Goal: Task Accomplishment & Management: Manage account settings

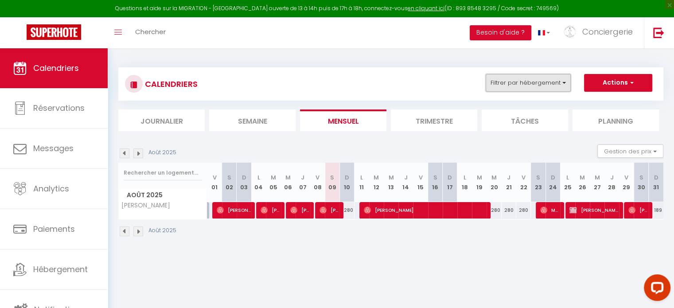
click at [517, 90] on button "Filtrer par hébergement" at bounding box center [527, 83] width 85 height 18
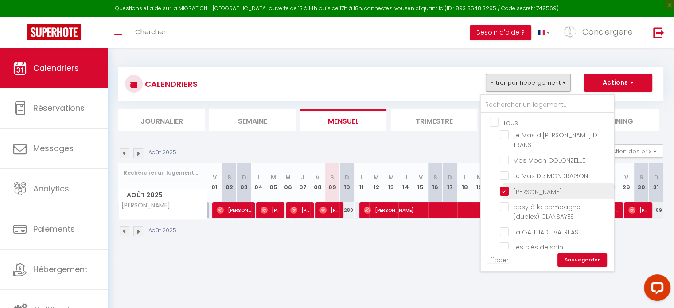
click at [503, 187] on input "[PERSON_NAME]" at bounding box center [555, 190] width 111 height 9
checkbox input "false"
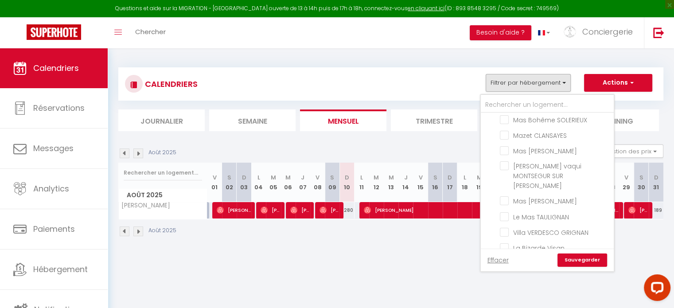
scroll to position [221, 0]
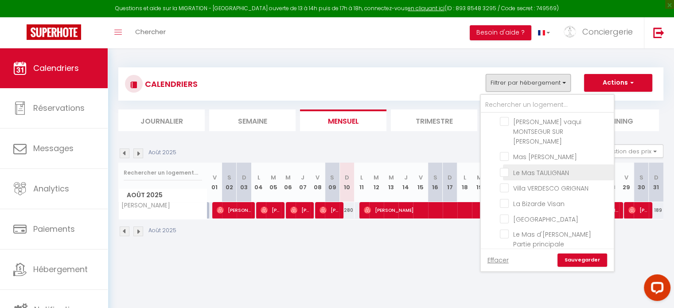
click at [507, 167] on input "Le Mas TAULIGNAN" at bounding box center [555, 171] width 111 height 9
checkbox input "true"
click at [583, 260] on link "Sauvegarder" at bounding box center [582, 259] width 50 height 13
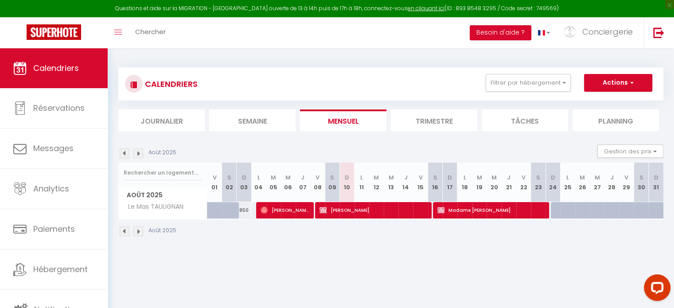
click at [141, 229] on img at bounding box center [138, 231] width 10 height 10
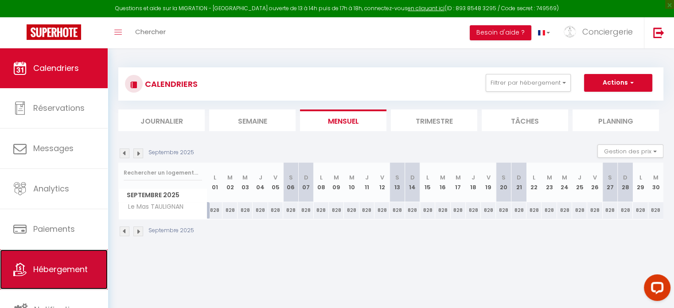
click at [71, 259] on link "Hébergement" at bounding box center [54, 269] width 108 height 40
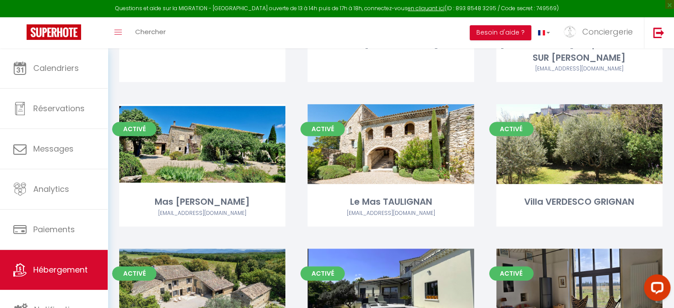
scroll to position [620, 0]
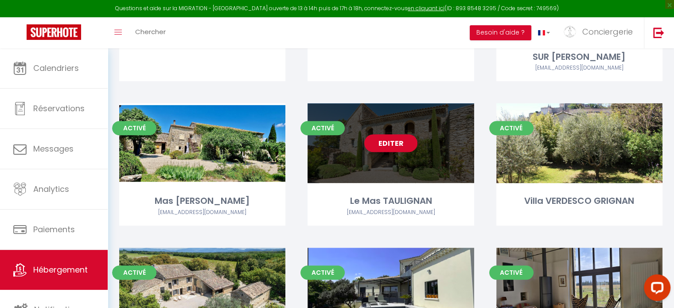
click at [361, 157] on div "Editer" at bounding box center [390, 143] width 166 height 80
select select "3"
select select "2"
select select "1"
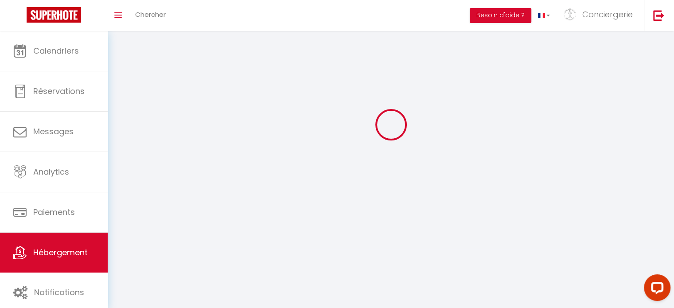
select select
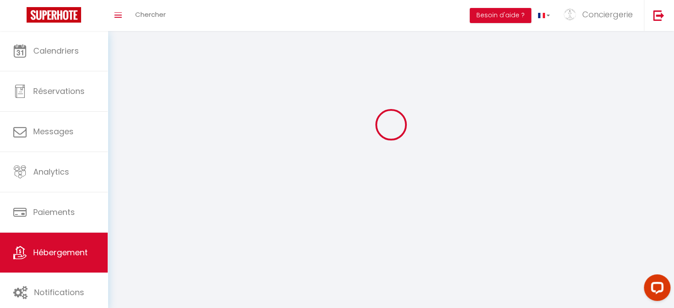
select select
checkbox input "false"
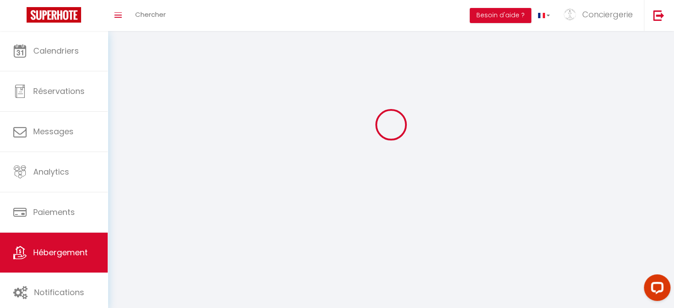
select select
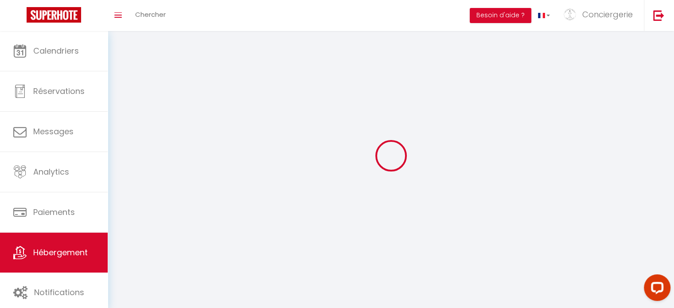
select select
checkbox input "false"
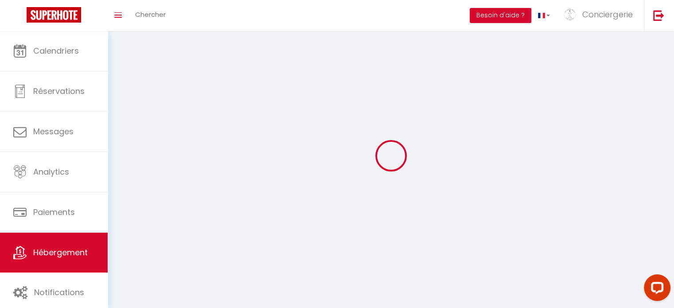
checkbox input "false"
select select
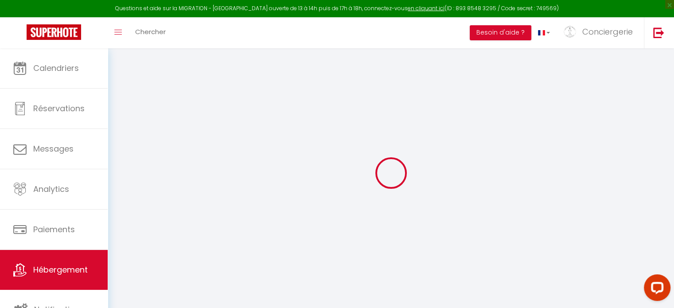
select select "+ 8 %"
select select "+ 30 %"
select select "+ 2 %"
select select "+ 10 %"
select select
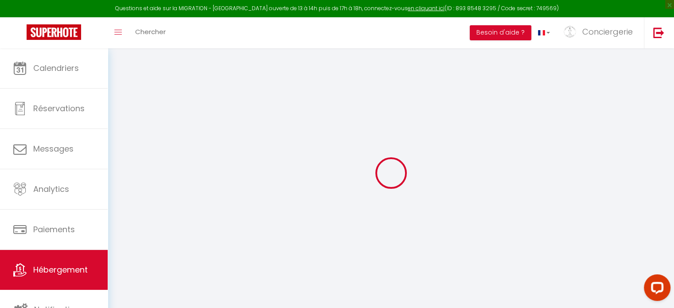
checkbox input "false"
select select
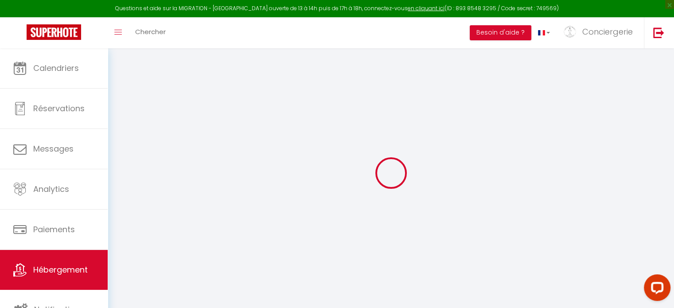
checkbox input "false"
select select "7446-903344696178578563"
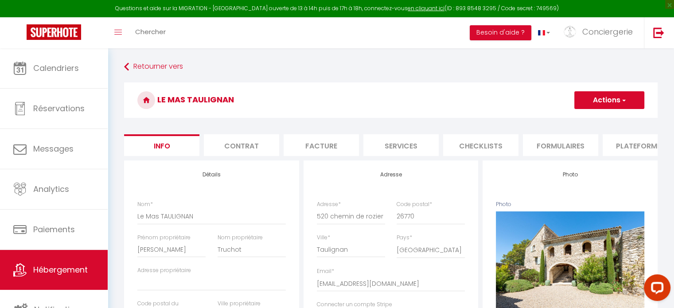
click at [618, 153] on li "Plateformes" at bounding box center [639, 145] width 75 height 22
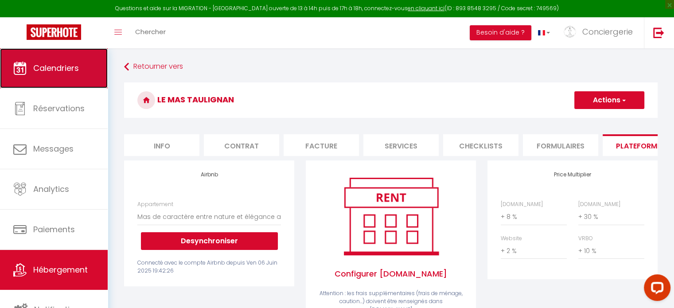
click at [75, 70] on span "Calendriers" at bounding box center [56, 67] width 46 height 11
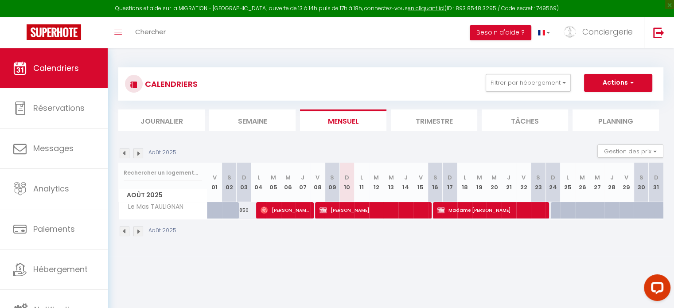
click at [136, 232] on img at bounding box center [138, 231] width 10 height 10
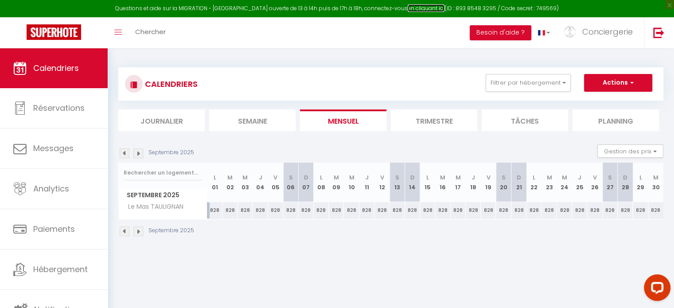
click at [409, 10] on link "en cliquant ici" at bounding box center [425, 8] width 37 height 8
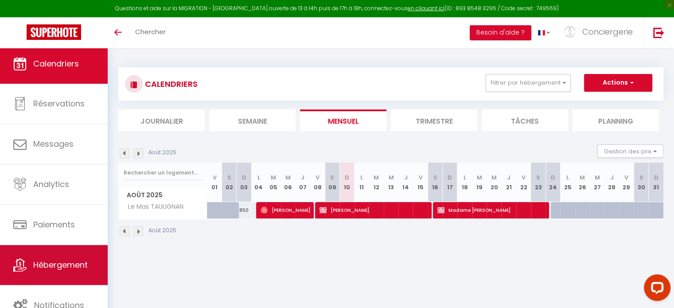
scroll to position [2, 0]
click at [69, 252] on link "Hébergement" at bounding box center [54, 264] width 108 height 40
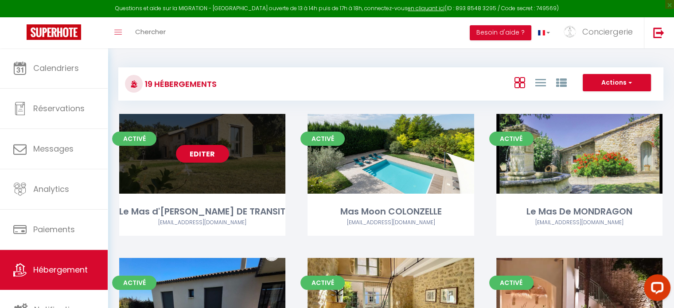
click at [207, 166] on div "Editer" at bounding box center [202, 154] width 166 height 80
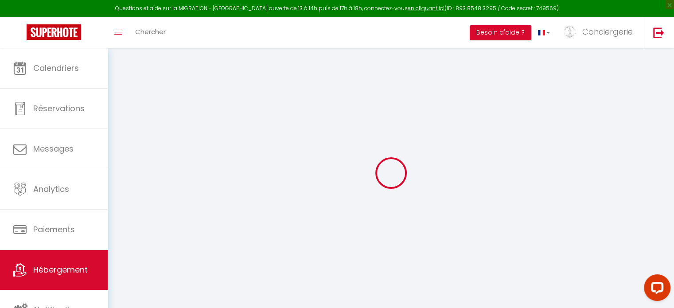
select select "+ 10 %"
select select "+ 30 %"
select select "+ 3 %"
select select "+ 10 %"
select select
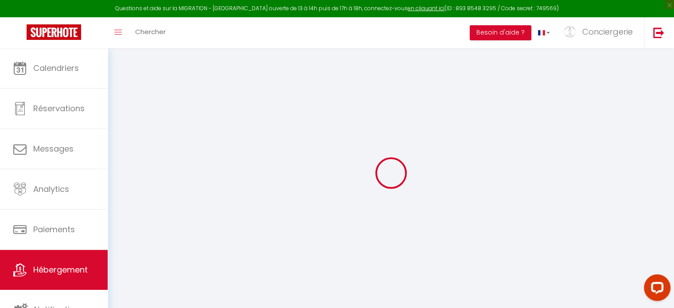
checkbox input "false"
select select "7446-1294864747602477477"
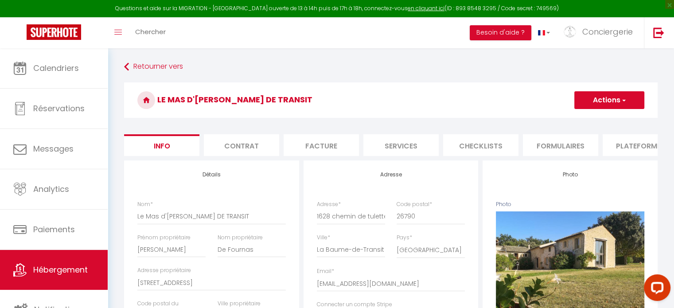
click at [622, 146] on li "Plateformes" at bounding box center [639, 145] width 75 height 22
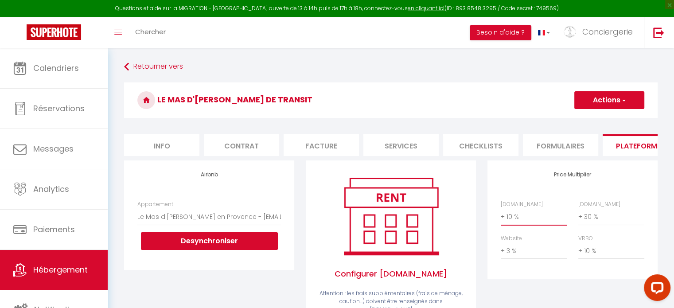
click at [510, 224] on select "0 + 1 % + 2 % + 3 % + 4 % + 5 % + 6 % + 7 % + 8 % + 9 %" at bounding box center [533, 216] width 66 height 17
select select "+ 25 %"
click at [500, 215] on select "0 + 1 % + 2 % + 3 % + 4 % + 5 % + 6 % + 7 % + 8 % + 9 %" at bounding box center [533, 216] width 66 height 17
click at [601, 100] on button "Actions" at bounding box center [609, 100] width 70 height 18
click at [599, 117] on link "Enregistrer" at bounding box center [609, 120] width 70 height 12
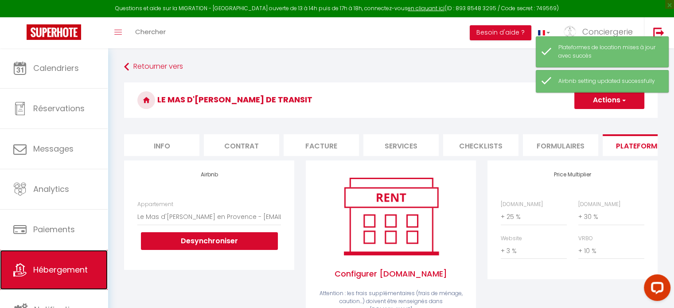
click at [42, 270] on span "Hébergement" at bounding box center [60, 269] width 54 height 11
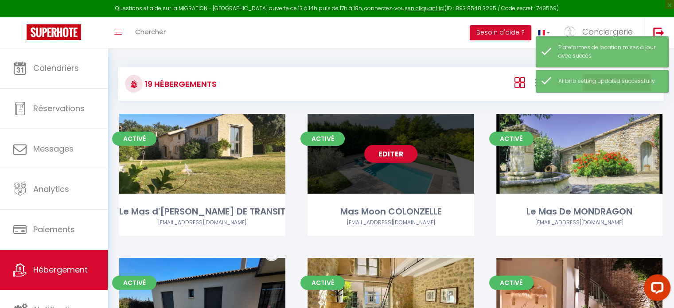
click at [386, 182] on div "Editer" at bounding box center [390, 154] width 166 height 80
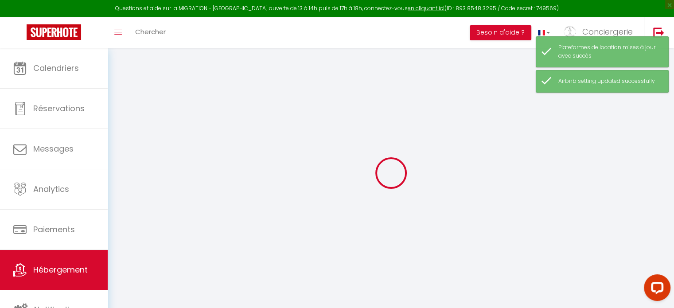
select select "+ 10 %"
select select "+ 30 %"
select select "+ 3 %"
select select "+ 10 %"
checkbox input "false"
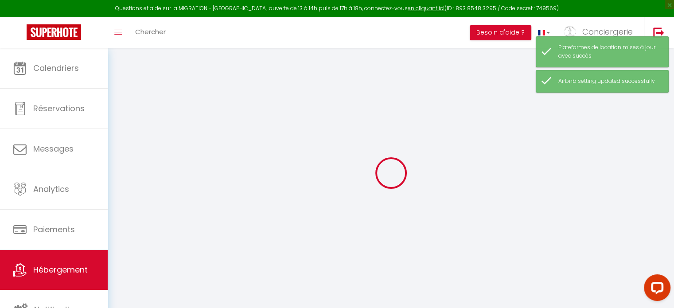
checkbox input "false"
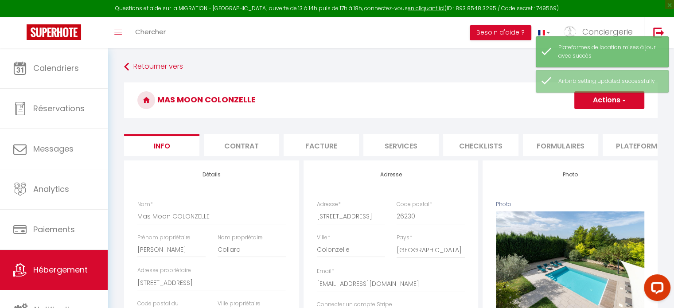
checkbox input "false"
select select "7446-1222473944197634658"
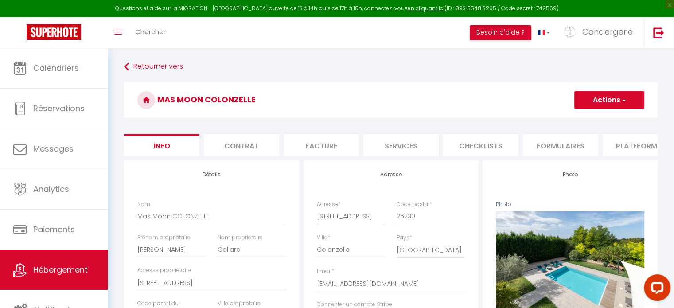
click at [645, 148] on li "Plateformes" at bounding box center [639, 145] width 75 height 22
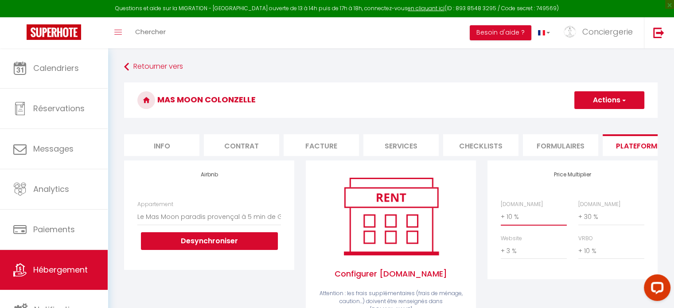
click at [527, 225] on select "0 + 1 % + 2 % + 3 % + 4 % + 5 % + 6 % + 7 % + 8 % + 9 %" at bounding box center [533, 216] width 66 height 17
click at [500, 215] on select "0 + 1 % + 2 % + 3 % + 4 % + 5 % + 6 % + 7 % + 8 % + 9 %" at bounding box center [533, 216] width 66 height 17
click at [518, 221] on select "0 + 1 % + 2 % + 3 % + 4 % + 5 % + 6 % + 7 % + 8 % + 9 %" at bounding box center [533, 216] width 66 height 17
select select "+ 25 %"
click at [500, 215] on select "0 + 1 % + 2 % + 3 % + 4 % + 5 % + 6 % + 7 % + 8 % + 9 %" at bounding box center [533, 216] width 66 height 17
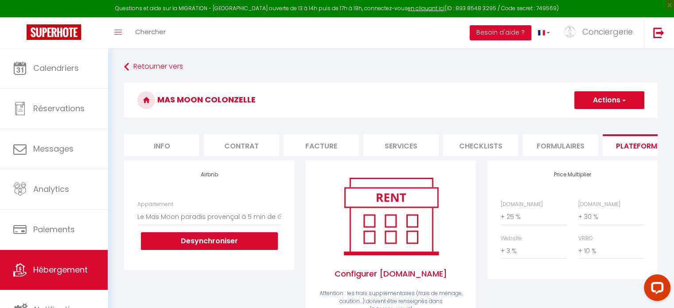
click at [593, 103] on button "Actions" at bounding box center [609, 100] width 70 height 18
click at [590, 116] on link "Enregistrer" at bounding box center [609, 120] width 70 height 12
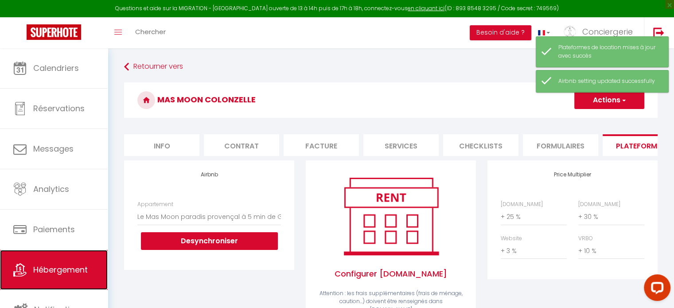
click at [63, 270] on span "Hébergement" at bounding box center [60, 269] width 54 height 11
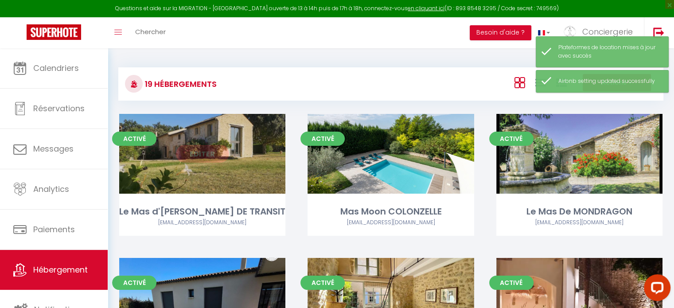
click at [182, 174] on div "Editer" at bounding box center [202, 154] width 166 height 80
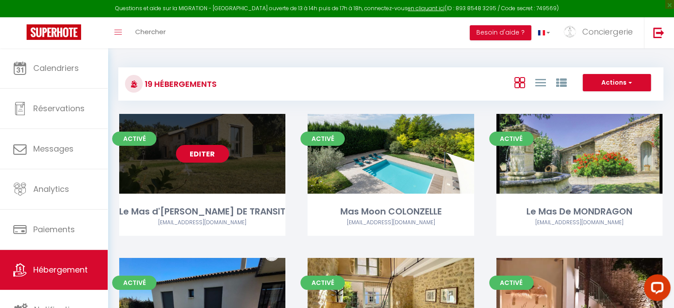
click at [213, 159] on link "Editer" at bounding box center [202, 154] width 53 height 18
select select "3"
select select "2"
select select "1"
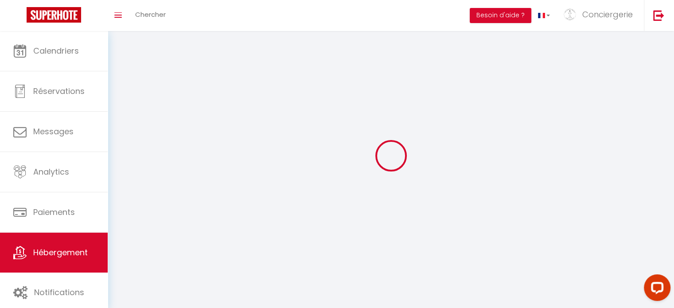
select select
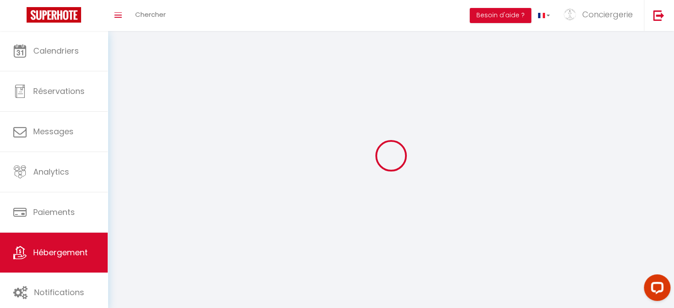
checkbox input "false"
select select
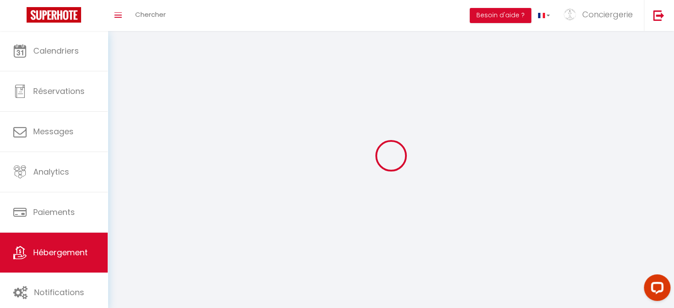
select select
select select "1"
select select
select select "28"
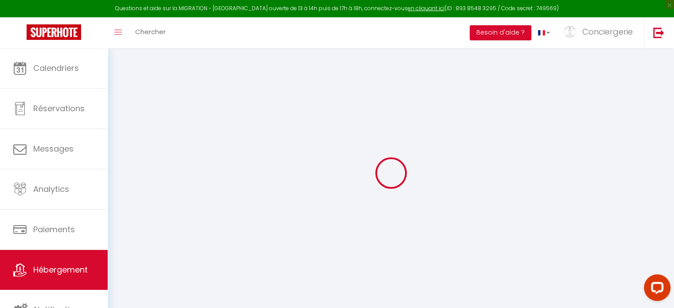
select select
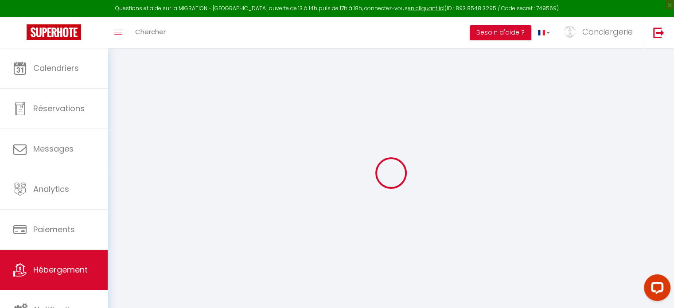
select select
checkbox input "false"
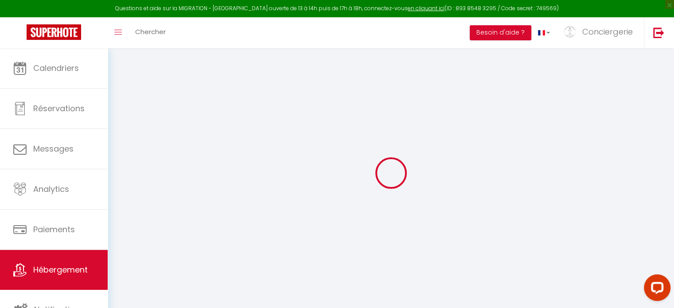
select select
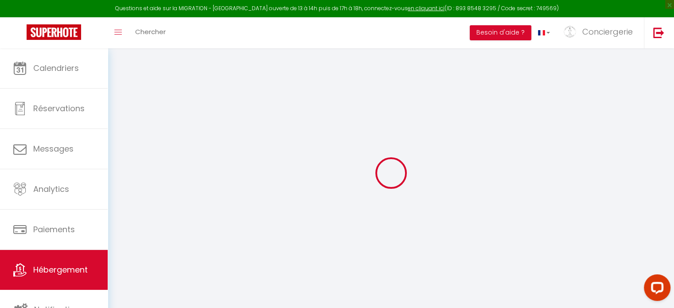
select select
checkbox input "false"
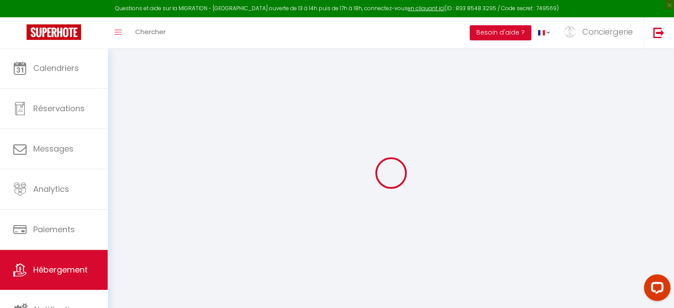
checkbox input "false"
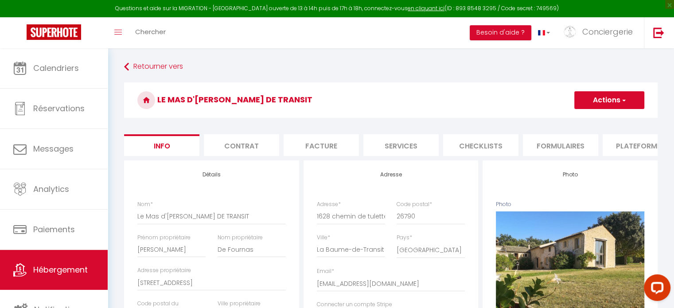
select select
checkbox input "false"
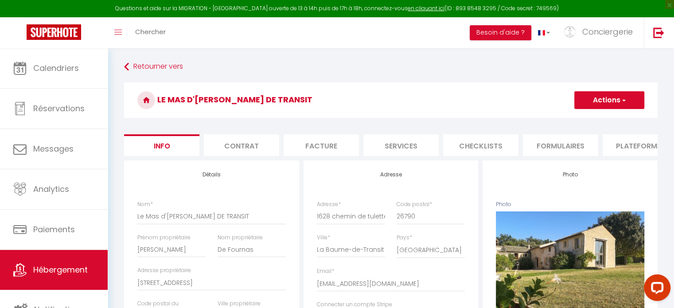
click at [640, 151] on li "Plateformes" at bounding box center [639, 145] width 75 height 22
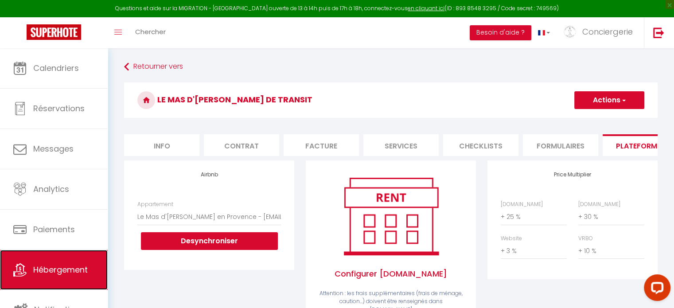
click at [43, 265] on span "Hébergement" at bounding box center [60, 269] width 54 height 11
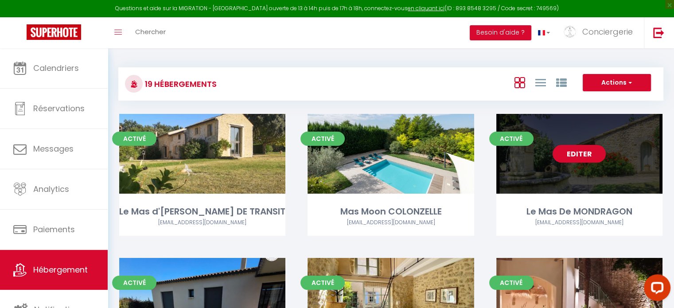
click at [514, 164] on div "Editer" at bounding box center [579, 154] width 166 height 80
select select "3"
select select "2"
select select "1"
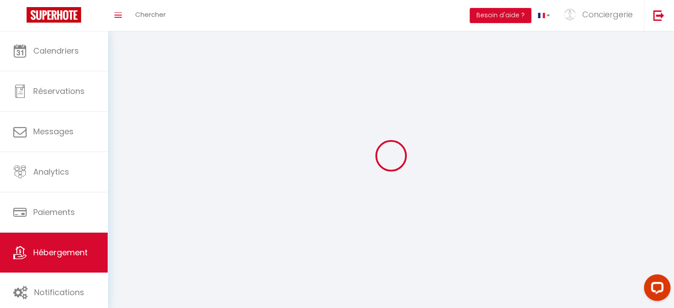
select select
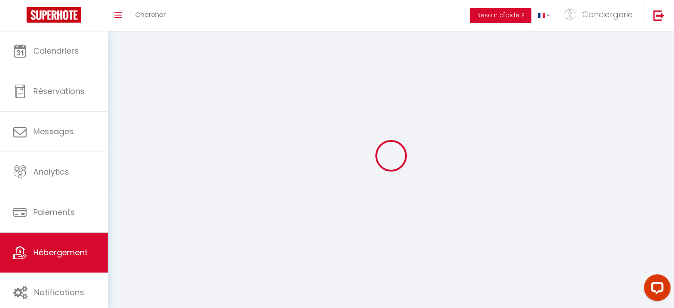
checkbox input "false"
select select
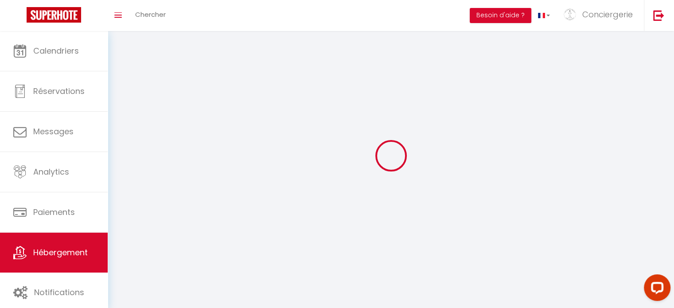
select select
select select "1"
select select
select select "28"
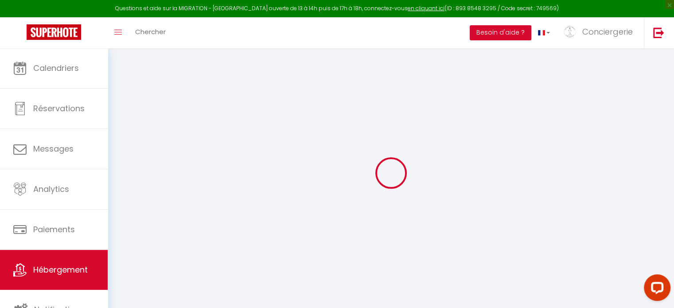
select select
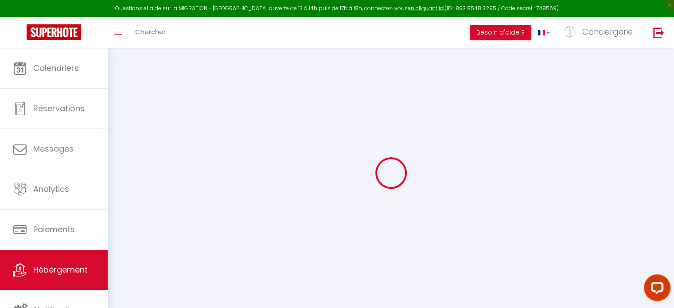
select select
checkbox input "false"
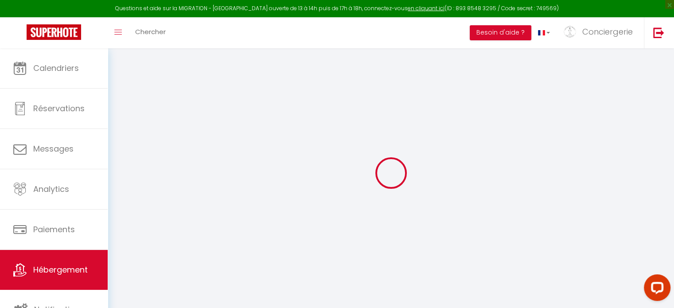
select select
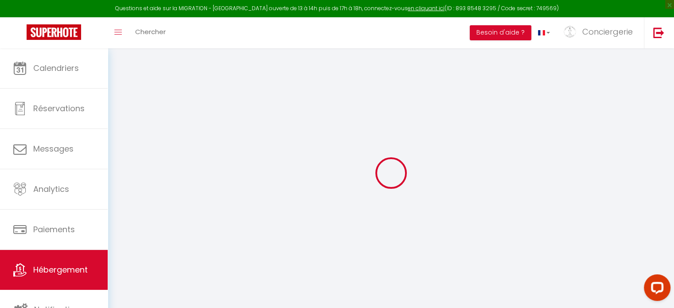
select select
checkbox input "false"
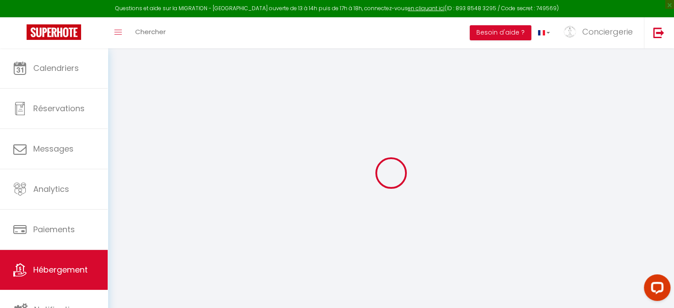
checkbox input "false"
select select
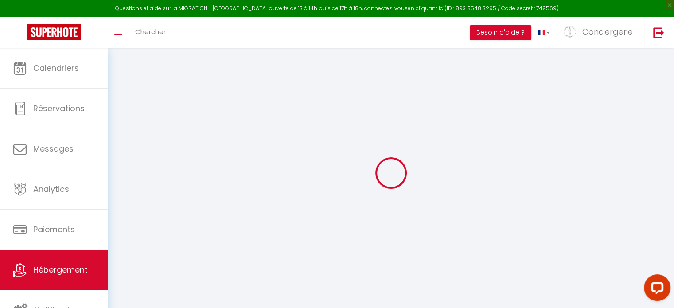
select select
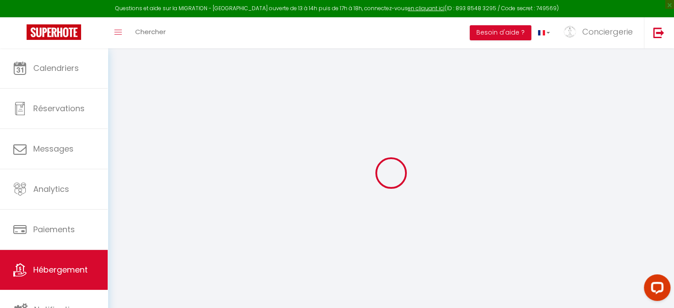
checkbox input "false"
select select
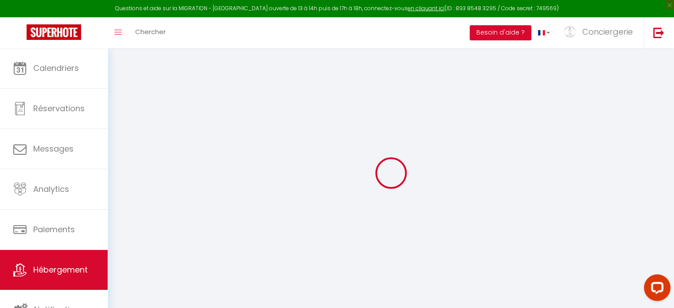
select select
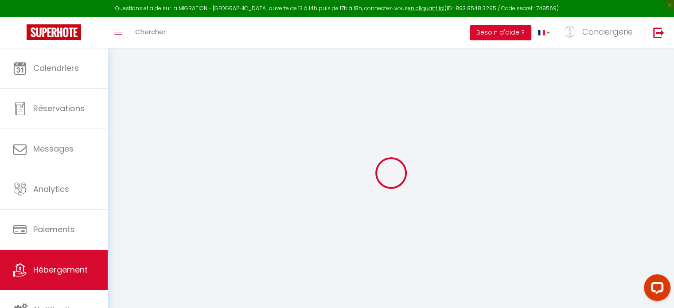
select select
checkbox input "false"
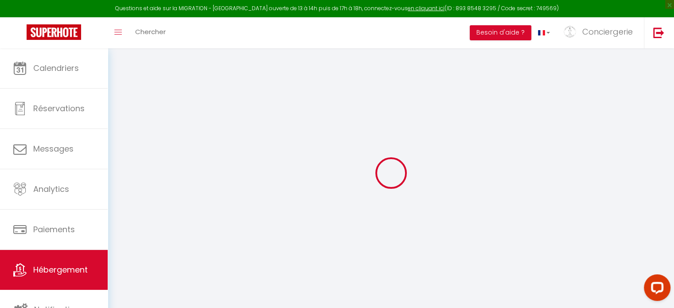
checkbox input "false"
select select
type input "Le Mas De MONDRAGON"
type input "[PERSON_NAME]"
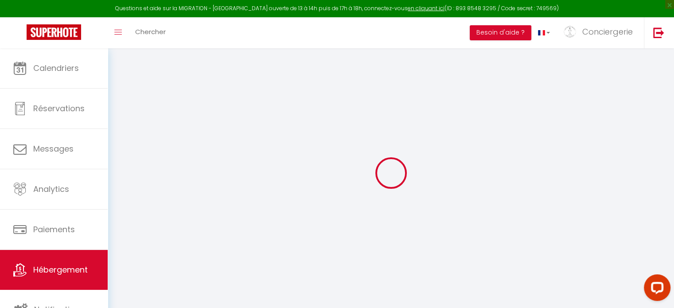
type input "Debrie"
type input "1814 chemin des [DEMOGRAPHIC_DATA]"
type input "84430"
type input "Mondragon"
select select "houses"
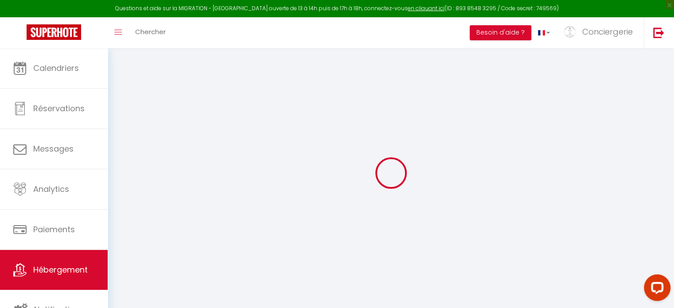
select select "12"
select select "6"
select select "3"
type input "100"
type input "240"
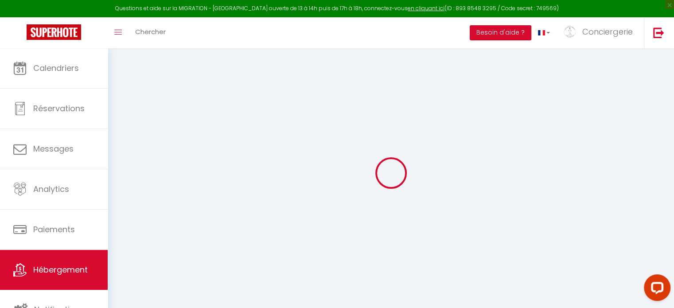
type input "750"
select select
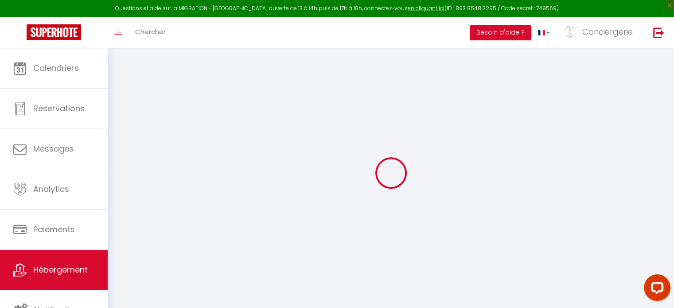
select select
type input "1814 chemin des [DEMOGRAPHIC_DATA]"
type input "84430"
type input "Mondragon"
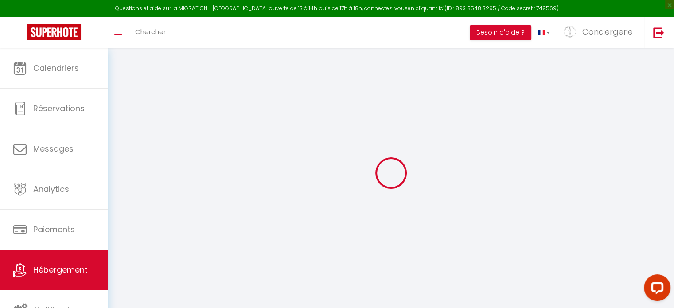
type input "[EMAIL_ADDRESS][DOMAIN_NAME]"
select select "13720"
checkbox input "false"
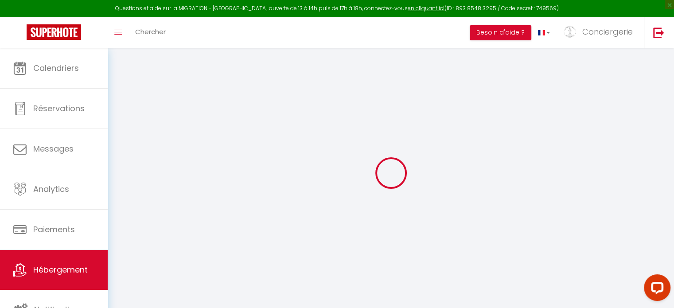
checkbox input "false"
type input "0"
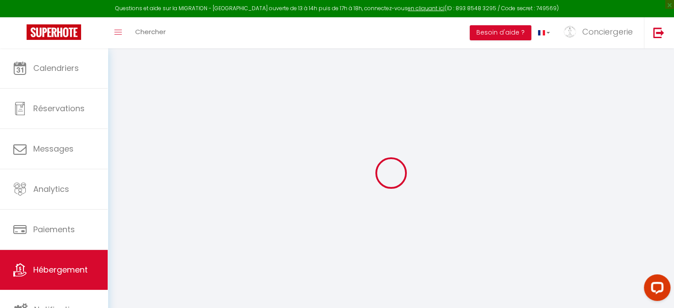
select select "43198"
select select
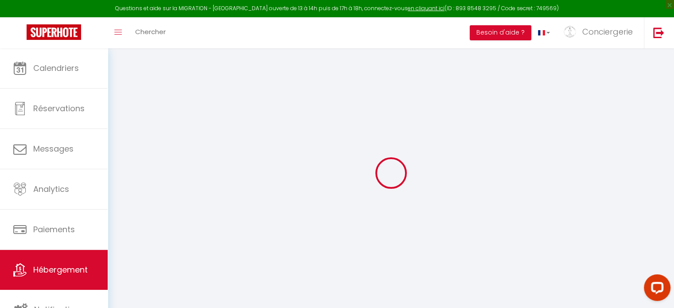
select select
checkbox input "false"
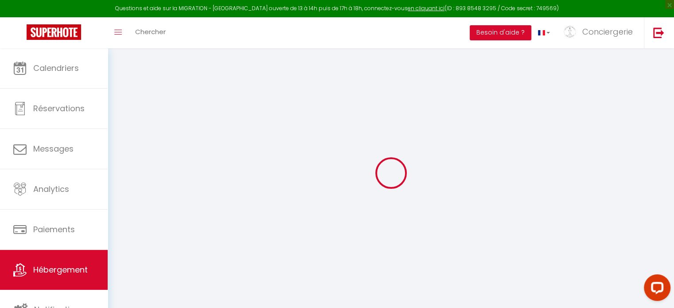
checkbox input "false"
select select
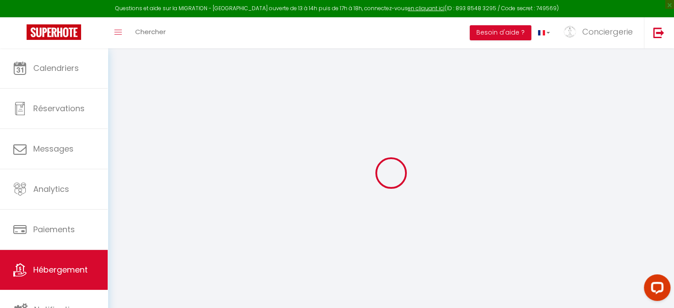
select select
checkbox input "false"
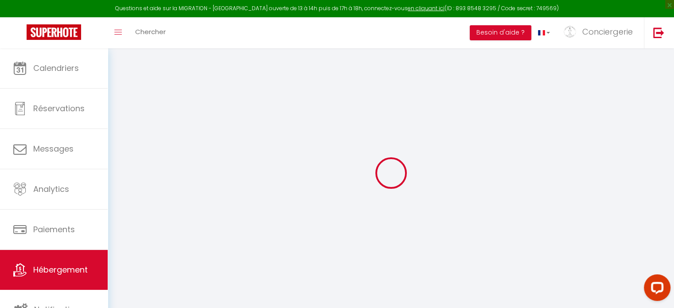
checkbox input "false"
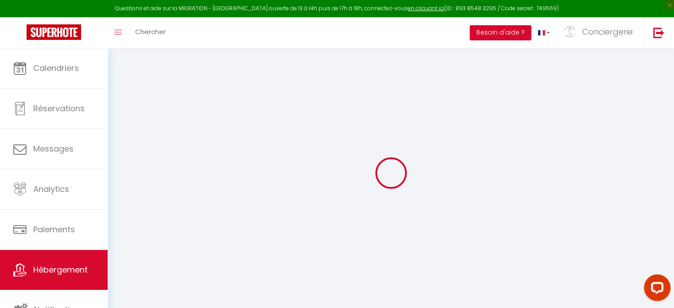
select select "17:00"
select select "23:45"
select select "10:00"
select select "30"
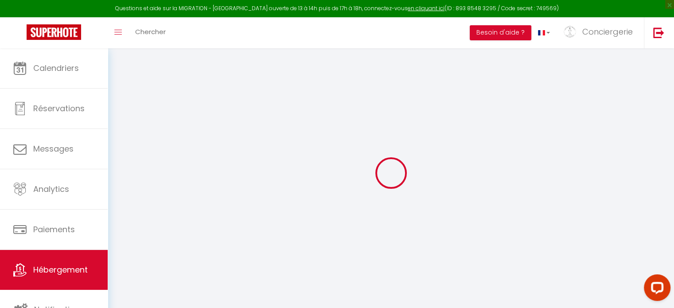
select select "10:00"
checkbox input "false"
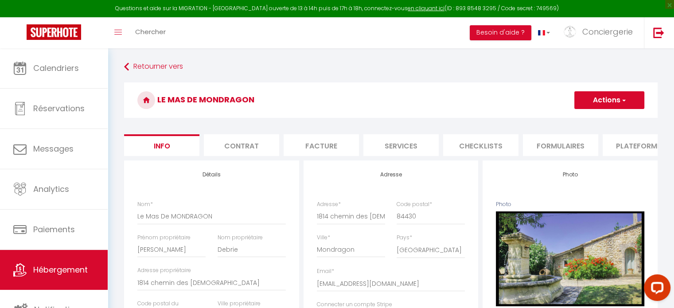
click at [615, 147] on li "Plateformes" at bounding box center [639, 145] width 75 height 22
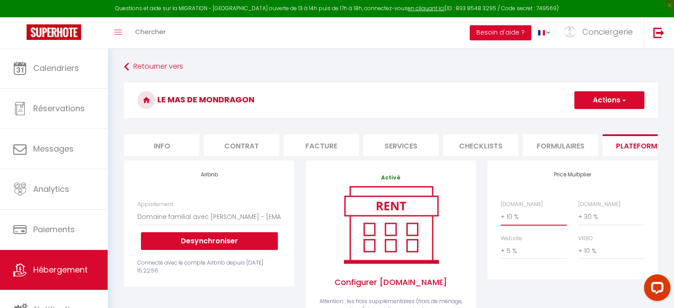
click at [513, 223] on select "0 + 1 % + 2 % + 3 % + 4 % + 5 % + 6 % + 7 % + 8 % + 9 %" at bounding box center [533, 216] width 66 height 17
click at [500, 215] on select "0 + 1 % + 2 % + 3 % + 4 % + 5 % + 6 % + 7 % + 8 % + 9 %" at bounding box center [533, 216] width 66 height 17
click at [588, 105] on button "Actions" at bounding box center [609, 100] width 70 height 18
click at [588, 114] on link "Enregistrer" at bounding box center [609, 120] width 70 height 12
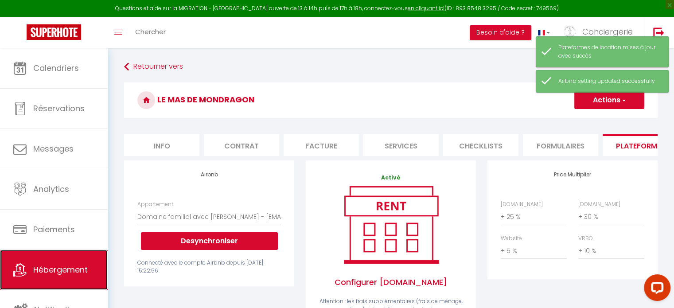
click at [77, 275] on link "Hébergement" at bounding box center [54, 270] width 108 height 40
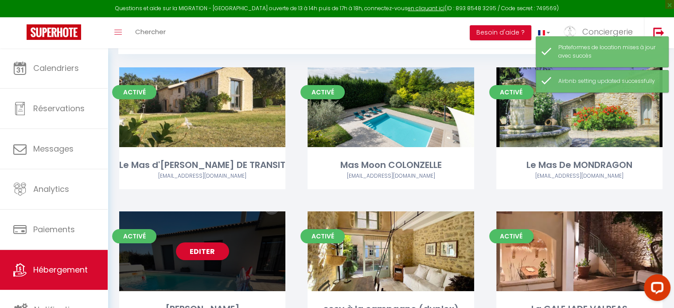
scroll to position [89, 0]
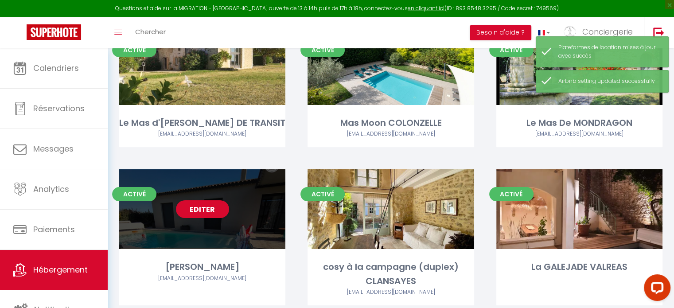
click at [220, 236] on div "Editer" at bounding box center [202, 209] width 166 height 80
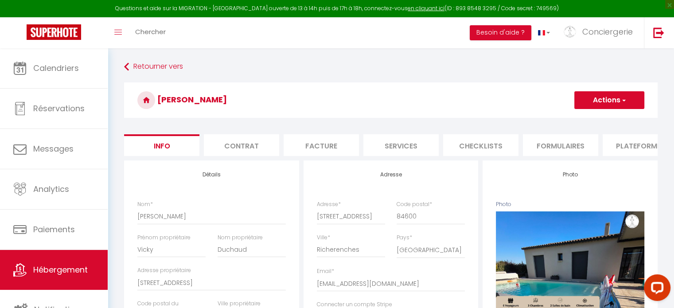
click at [633, 142] on li "Plateformes" at bounding box center [639, 145] width 75 height 22
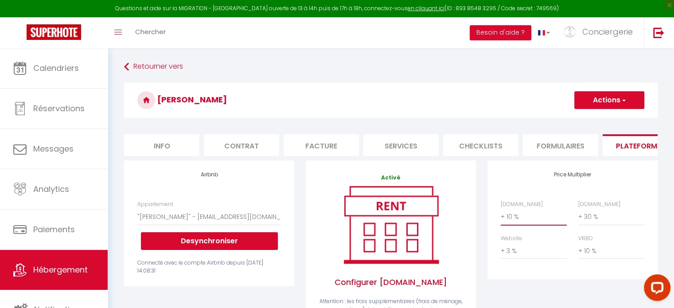
click at [512, 225] on select "0 + 1 % + 2 % + 3 % + 4 % + 5 % + 6 % + 7 % + 8 % + 9 %" at bounding box center [533, 216] width 66 height 17
click at [500, 215] on select "0 + 1 % + 2 % + 3 % + 4 % + 5 % + 6 % + 7 % + 8 % + 9 %" at bounding box center [533, 216] width 66 height 17
click at [593, 106] on button "Actions" at bounding box center [609, 100] width 70 height 18
click at [593, 119] on link "Enregistrer" at bounding box center [609, 120] width 70 height 12
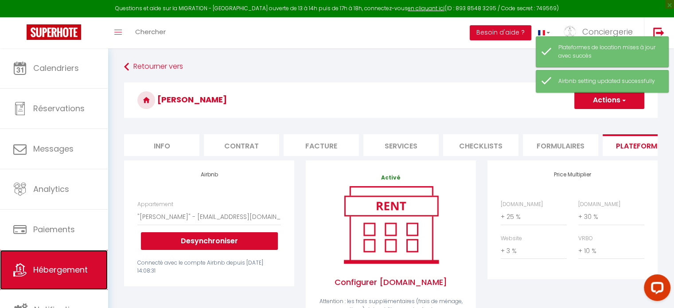
click at [60, 272] on span "Hébergement" at bounding box center [60, 269] width 54 height 11
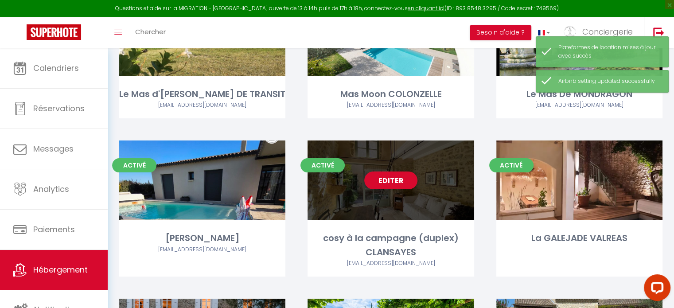
scroll to position [133, 0]
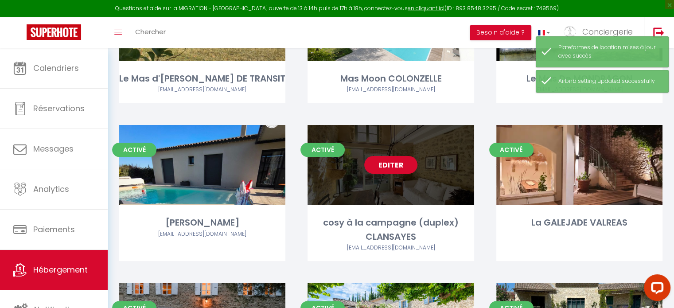
click at [402, 166] on link "Editer" at bounding box center [390, 165] width 53 height 18
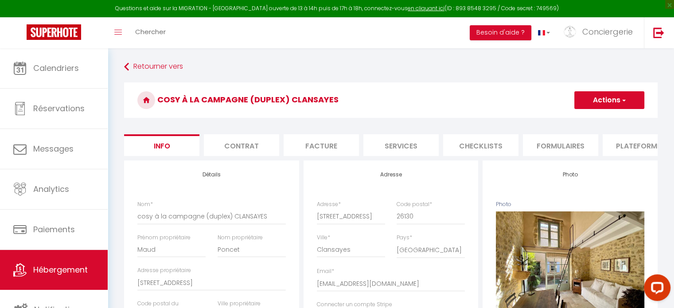
click at [615, 143] on li "Plateformes" at bounding box center [639, 145] width 75 height 22
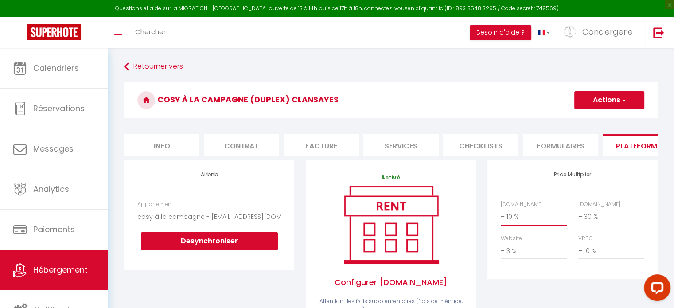
click at [512, 225] on select "0 + 1 % + 2 % + 3 % + 4 % + 5 % + 6 % + 7 % + 8 % + 9 %" at bounding box center [533, 216] width 66 height 17
click at [500, 215] on select "0 + 1 % + 2 % + 3 % + 4 % + 5 % + 6 % + 7 % + 8 % + 9 %" at bounding box center [533, 216] width 66 height 17
click at [602, 104] on button "Actions" at bounding box center [609, 100] width 70 height 18
click at [600, 121] on link "Enregistrer" at bounding box center [609, 120] width 70 height 12
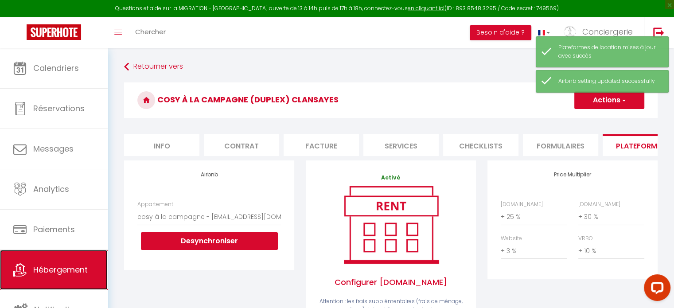
click at [61, 272] on span "Hébergement" at bounding box center [60, 269] width 54 height 11
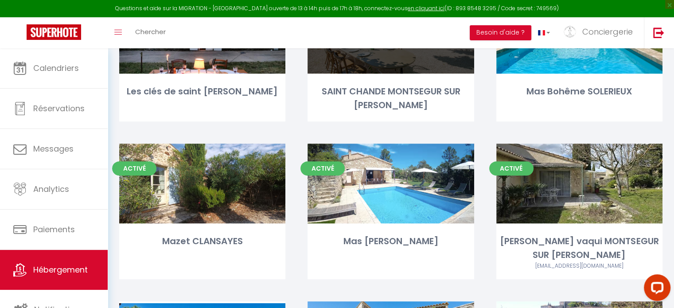
scroll to position [443, 0]
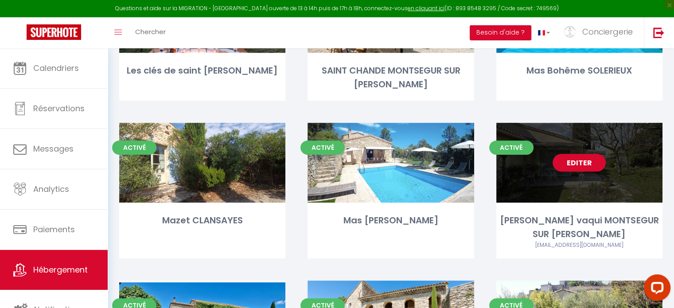
click at [561, 164] on link "Editer" at bounding box center [578, 163] width 53 height 18
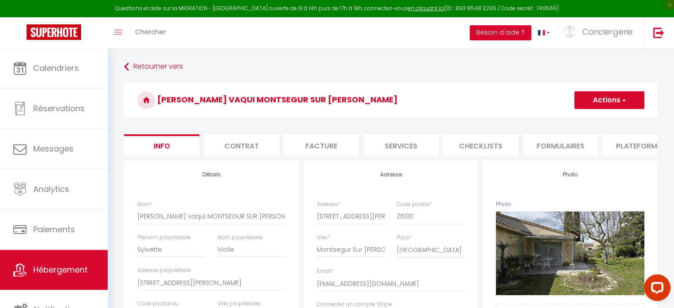
click at [629, 138] on li "Plateformes" at bounding box center [639, 145] width 75 height 22
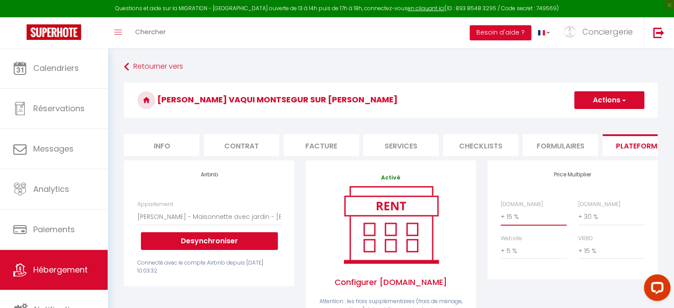
click at [520, 223] on select "0 + 1 % + 2 % + 3 % + 4 % + 5 % + 6 % + 7 % + 8 % + 9 %" at bounding box center [533, 216] width 66 height 17
click at [500, 215] on select "0 + 1 % + 2 % + 3 % + 4 % + 5 % + 6 % + 7 % + 8 % + 9 %" at bounding box center [533, 216] width 66 height 17
click at [589, 109] on h3 "[PERSON_NAME] vaqui MONTSEGUR SUR [PERSON_NAME]" at bounding box center [390, 99] width 533 height 35
click at [592, 106] on button "Actions" at bounding box center [609, 100] width 70 height 18
click at [592, 121] on link "Enregistrer" at bounding box center [609, 120] width 70 height 12
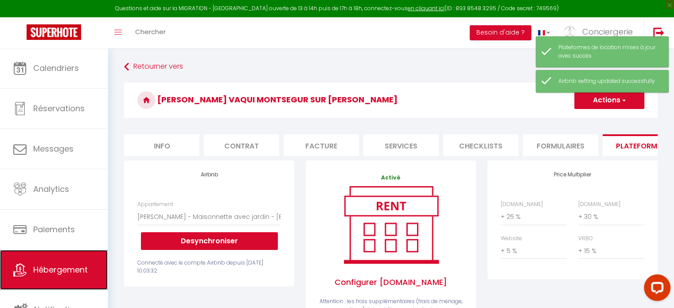
click at [53, 262] on link "Hébergement" at bounding box center [54, 270] width 108 height 40
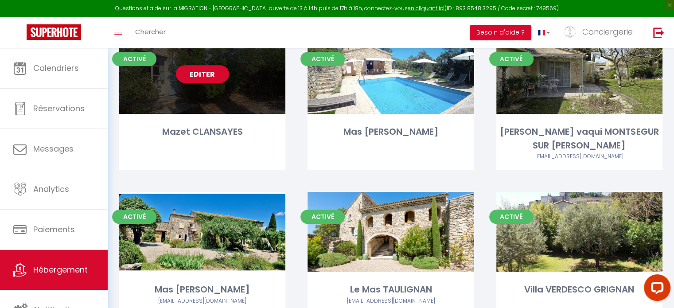
scroll to position [576, 0]
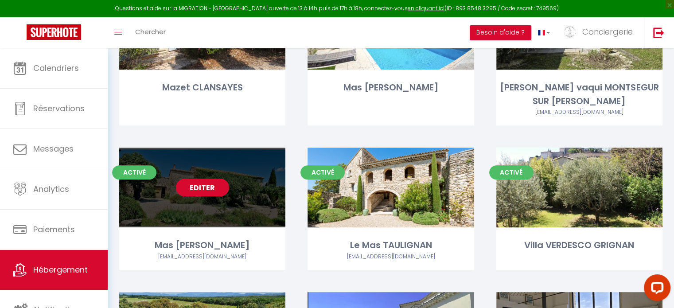
click at [201, 178] on link "Editer" at bounding box center [202, 187] width 53 height 18
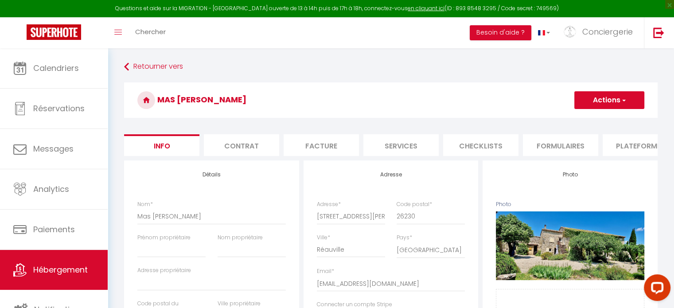
click at [624, 152] on li "Plateformes" at bounding box center [639, 145] width 75 height 22
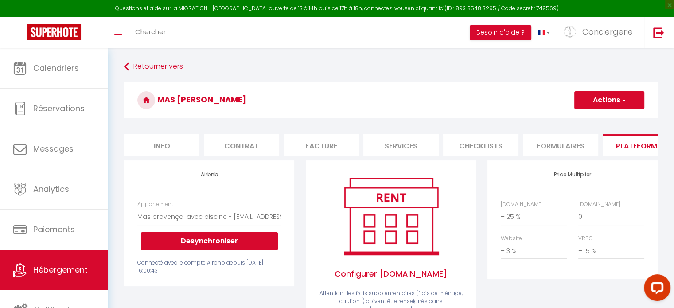
click at [123, 62] on div "Retourner vers Mas [PERSON_NAME][GEOGRAPHIC_DATA] Actions Enregistrer Info Cont…" at bounding box center [390, 291] width 545 height 465
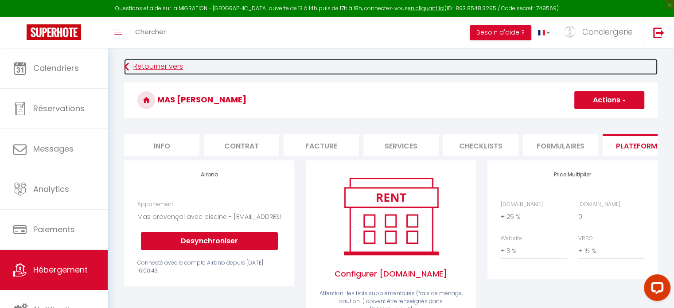
click at [138, 65] on link "Retourner vers" at bounding box center [390, 67] width 533 height 16
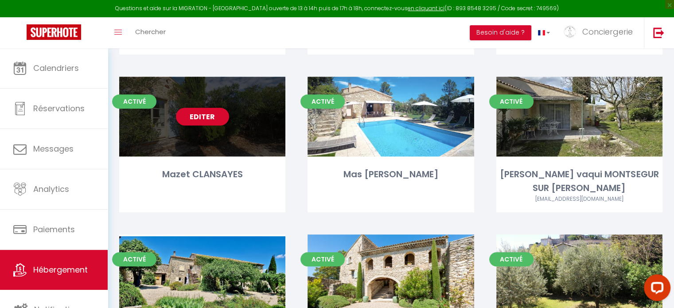
scroll to position [531, 0]
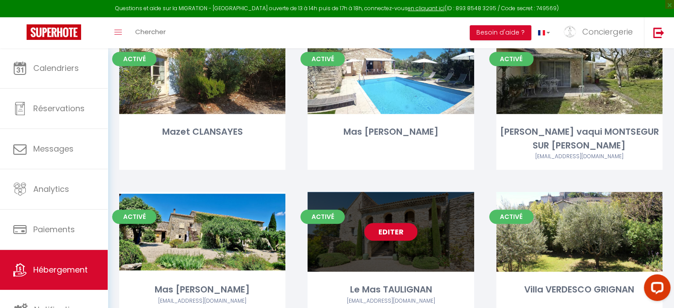
click at [374, 228] on div "Editer" at bounding box center [390, 232] width 166 height 80
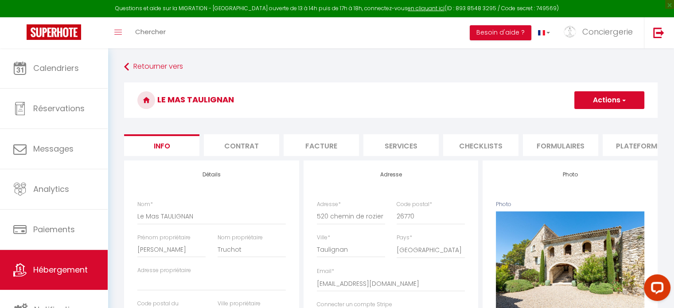
click at [626, 140] on li "Plateformes" at bounding box center [639, 145] width 75 height 22
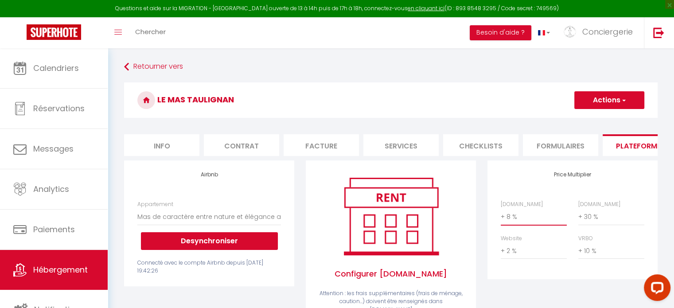
click at [513, 225] on select "0 + 1 % + 2 % + 3 % + 4 % + 5 % + 6 % + 7 % + 8 % + 9 %" at bounding box center [533, 216] width 66 height 17
click at [500, 215] on select "0 + 1 % + 2 % + 3 % + 4 % + 5 % + 6 % + 7 % + 8 % + 9 %" at bounding box center [533, 216] width 66 height 17
click at [602, 95] on button "Actions" at bounding box center [609, 100] width 70 height 18
click at [602, 116] on link "Enregistrer" at bounding box center [609, 120] width 70 height 12
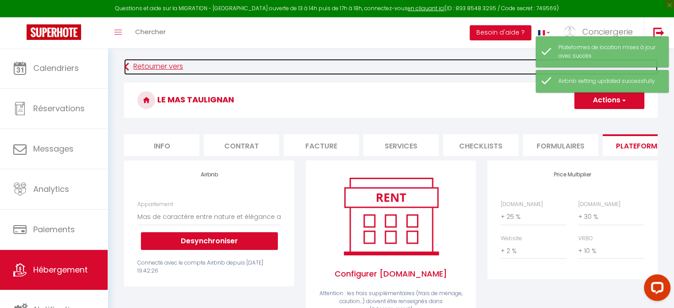
click at [160, 64] on link "Retourner vers" at bounding box center [390, 67] width 533 height 16
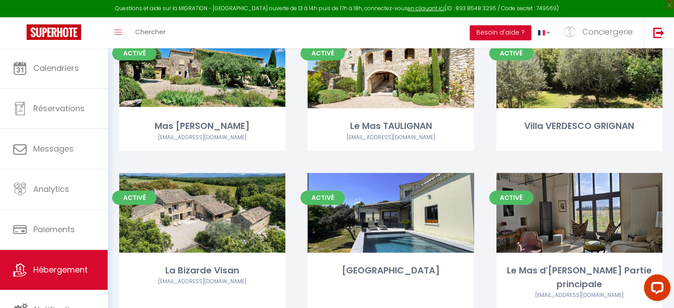
scroll to position [709, 0]
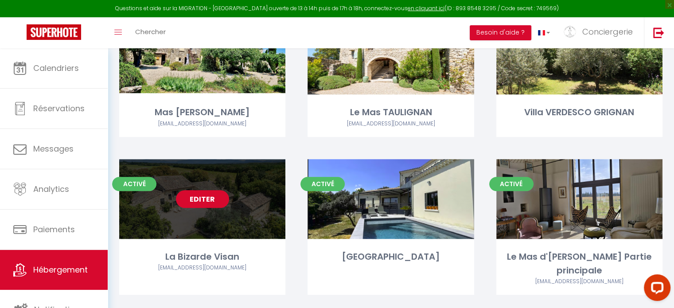
click at [202, 190] on link "Editer" at bounding box center [202, 199] width 53 height 18
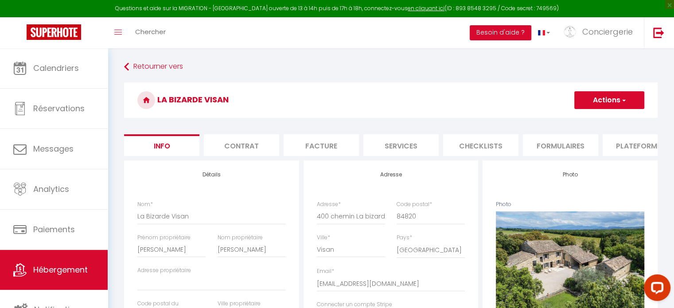
click at [628, 147] on li "Plateformes" at bounding box center [639, 145] width 75 height 22
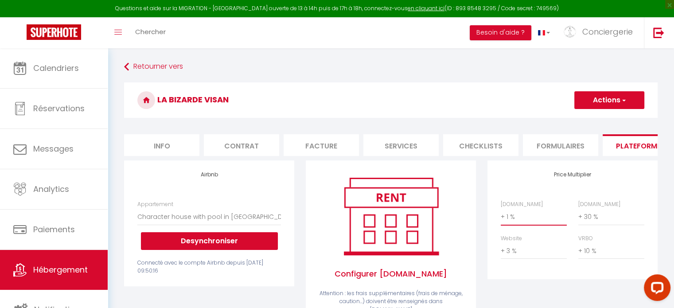
click at [516, 225] on select "0 + 1 % + 2 % + 3 % + 4 % + 5 % + 6 % + 7 % + 8 % + 9 %" at bounding box center [533, 216] width 66 height 17
click at [500, 215] on select "0 + 1 % + 2 % + 3 % + 4 % + 5 % + 6 % + 7 % + 8 % + 9 %" at bounding box center [533, 216] width 66 height 17
click at [593, 108] on button "Actions" at bounding box center [609, 100] width 70 height 18
click at [593, 120] on link "Enregistrer" at bounding box center [609, 120] width 70 height 12
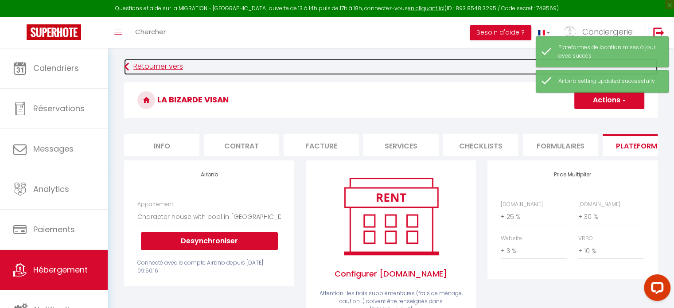
click at [140, 66] on link "Retourner vers" at bounding box center [390, 67] width 533 height 16
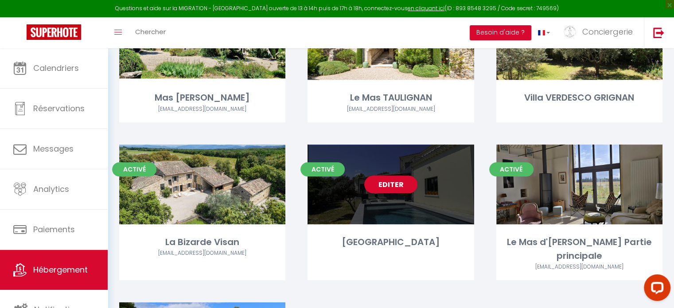
scroll to position [717, 0]
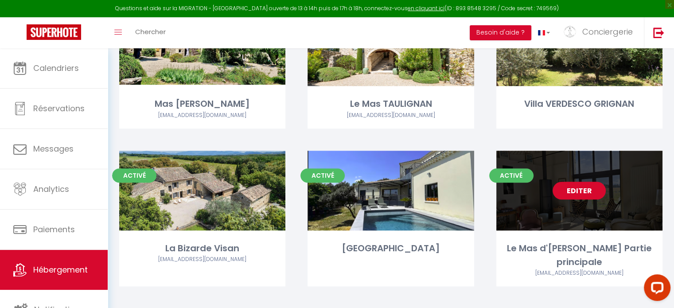
click at [582, 182] on link "Editer" at bounding box center [578, 191] width 53 height 18
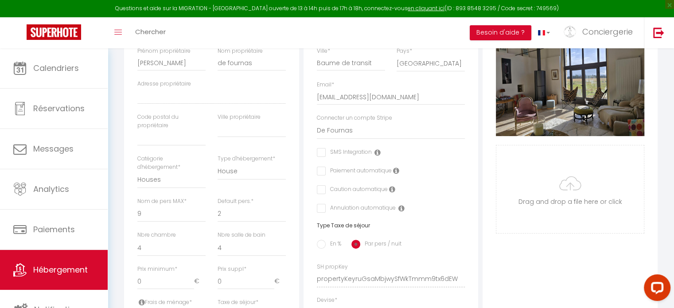
scroll to position [35, 0]
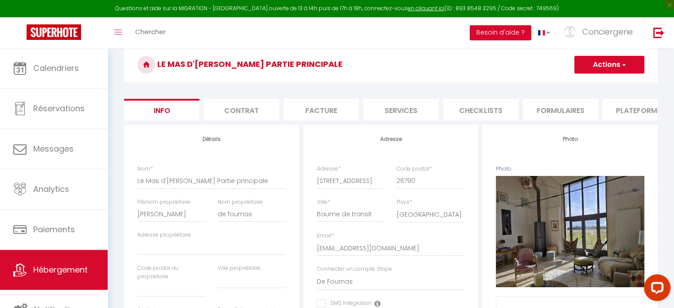
click at [615, 70] on button "Actions" at bounding box center [609, 65] width 70 height 18
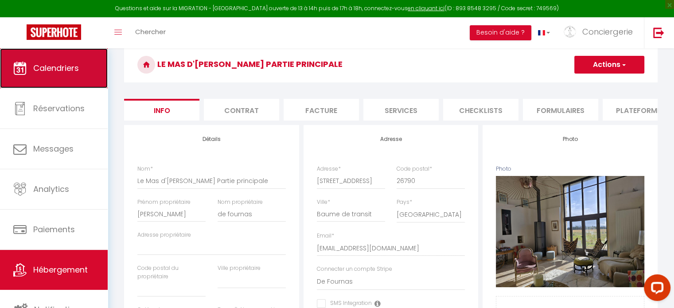
click at [37, 58] on link "Calendriers" at bounding box center [54, 68] width 108 height 40
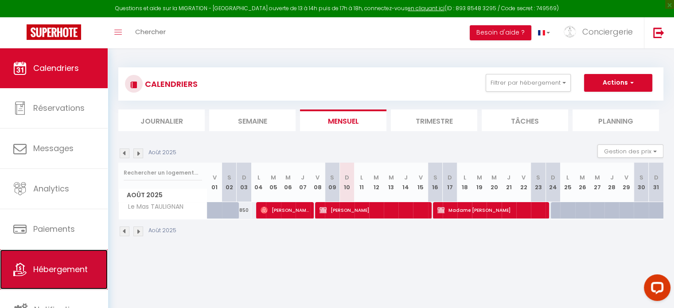
click at [63, 264] on span "Hébergement" at bounding box center [60, 269] width 54 height 11
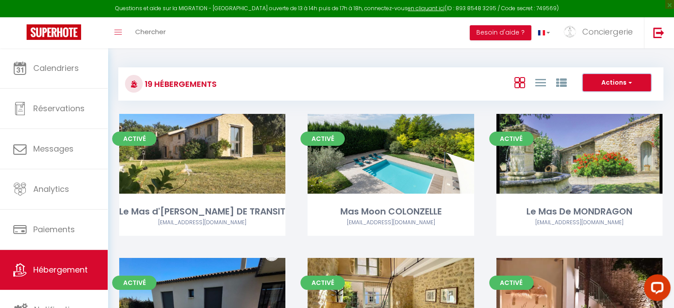
click at [606, 84] on button "Actions" at bounding box center [616, 83] width 68 height 18
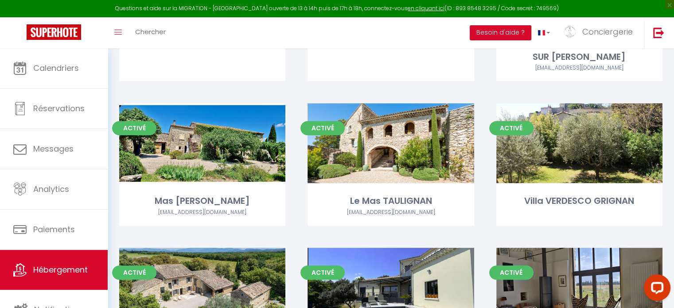
scroll to position [841, 0]
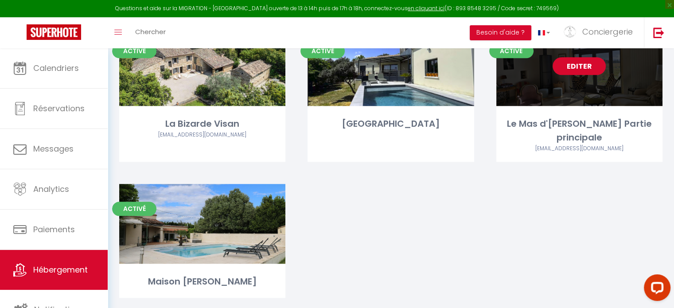
click at [578, 58] on link "Editer" at bounding box center [578, 66] width 53 height 18
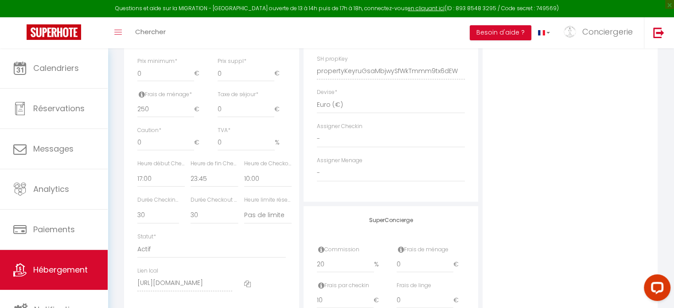
scroll to position [399, 0]
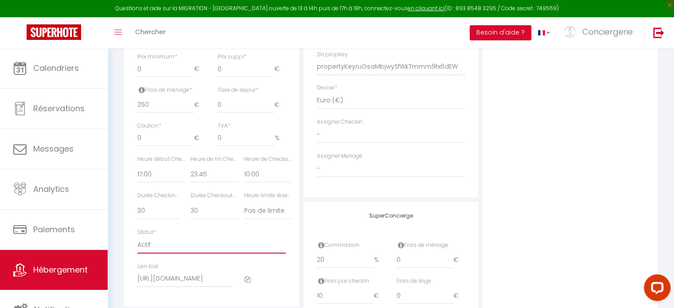
click at [188, 249] on select "Actif Pas actif" at bounding box center [211, 245] width 148 height 17
click at [137, 242] on select "Actif Pas actif" at bounding box center [211, 245] width 148 height 17
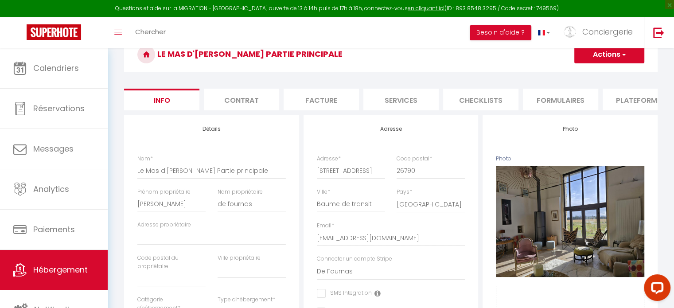
scroll to position [0, 0]
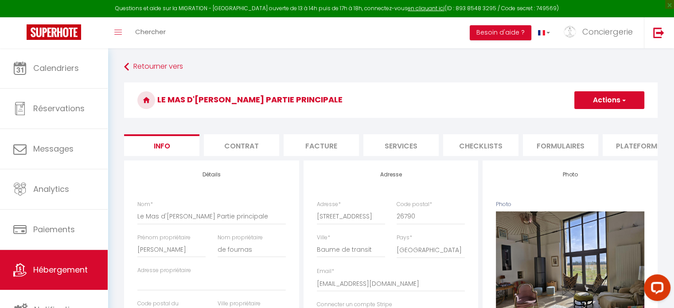
click at [598, 99] on button "Actions" at bounding box center [609, 100] width 70 height 18
click at [583, 120] on input "Enregistrer" at bounding box center [574, 119] width 33 height 9
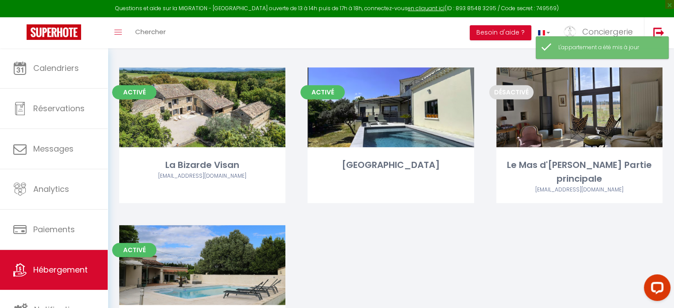
scroll to position [753, 0]
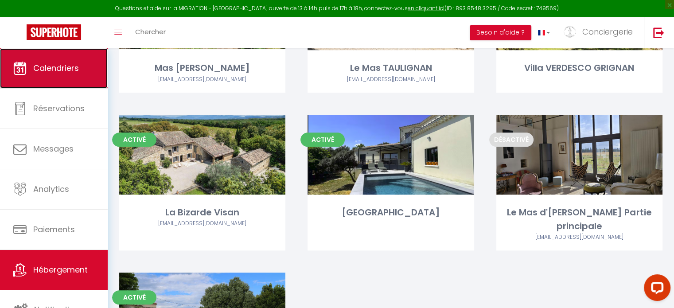
click at [66, 63] on span "Calendriers" at bounding box center [56, 67] width 46 height 11
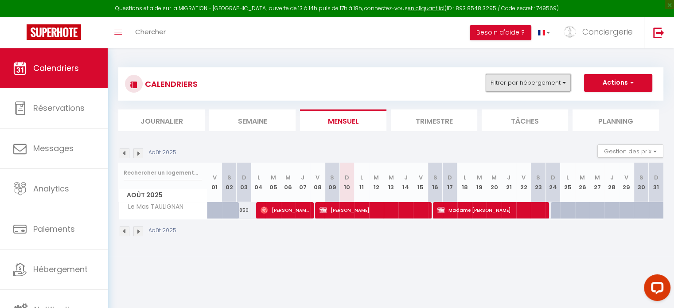
click at [523, 84] on button "Filtrer par hébergement" at bounding box center [527, 83] width 85 height 18
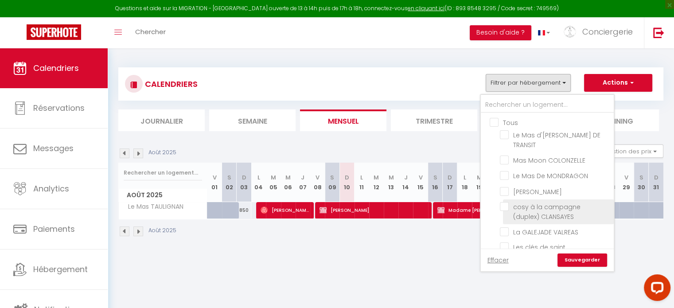
click at [507, 211] on input "cosy à la campagne (duplex) CLANSAYES" at bounding box center [555, 206] width 111 height 9
click at [574, 259] on link "Sauvegarder" at bounding box center [582, 259] width 50 height 13
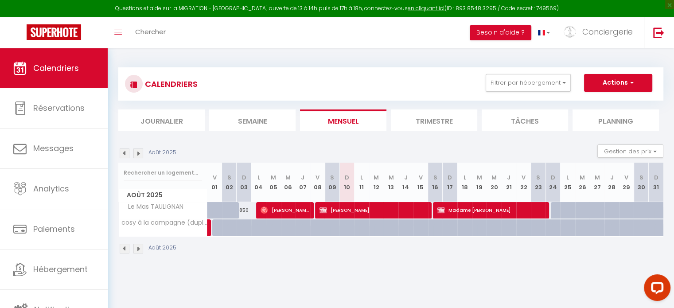
click at [136, 247] on img at bounding box center [138, 249] width 10 height 10
click at [550, 36] on link at bounding box center [544, 32] width 26 height 31
click at [512, 32] on button "Besoin d'aide ?" at bounding box center [500, 32] width 62 height 15
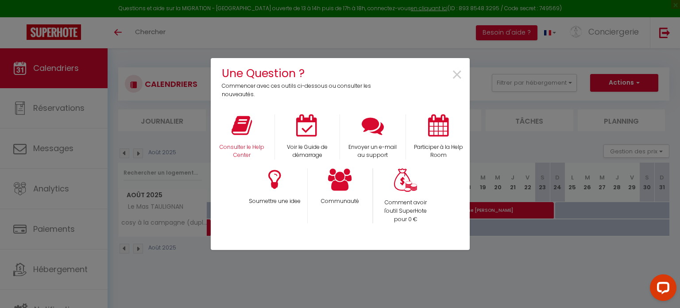
click at [254, 142] on div "Consulter le Help Center" at bounding box center [242, 137] width 66 height 46
click at [233, 143] on p "Consulter le Help Center" at bounding box center [242, 151] width 54 height 17
click at [457, 73] on span "×" at bounding box center [457, 75] width 12 height 28
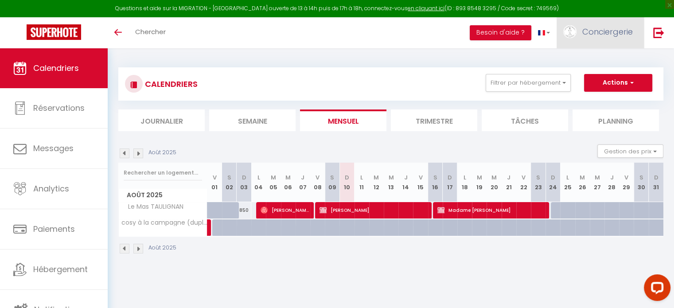
click at [622, 35] on span "Conciergerie" at bounding box center [607, 31] width 50 height 11
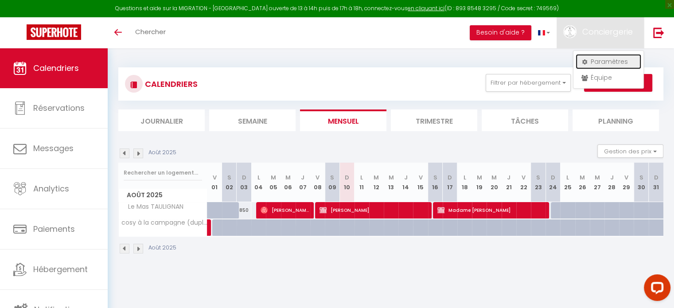
click at [621, 65] on link "Paramètres" at bounding box center [608, 61] width 66 height 15
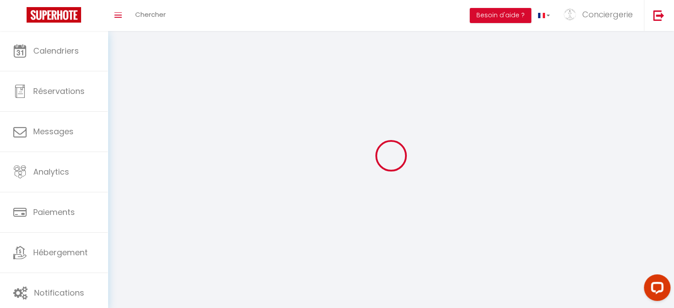
type input "Conciergerie"
type input "Les clefs d'hestia"
type input "0632994748"
type input "102 Rue Des Vigouroux"
type input "26130"
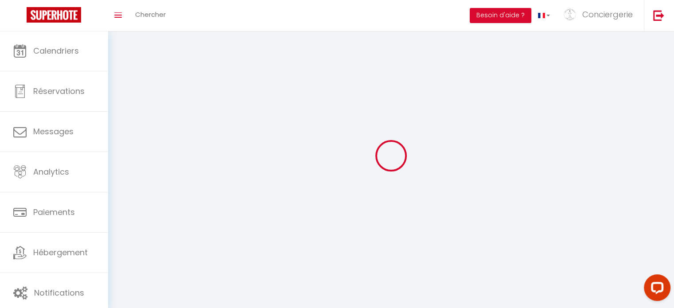
type input "Montsegur Sur [PERSON_NAME]"
type input "eK1ZMdhN0oeS6AnsAMxW70LlG"
type input "Zp6Xiob5CRd1xPEGLJpPSHcYH"
type input "https://app.superhote.com/#/get-available-rentals/Zp6Xiob5CRd1xPEGLJpPSHcYH"
select select "28"
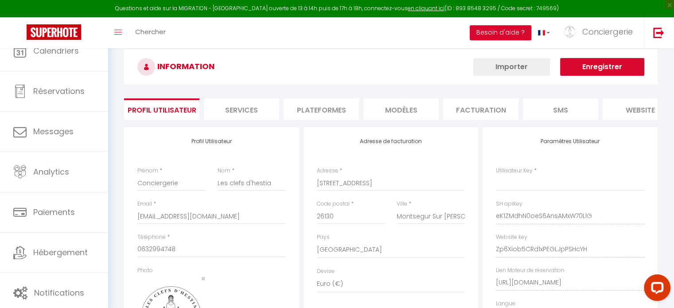
type input "eK1ZMdhN0oeS6AnsAMxW70LlG"
type input "Zp6Xiob5CRd1xPEGLJpPSHcYH"
type input "https://app.superhote.com/#/get-available-rentals/Zp6Xiob5CRd1xPEGLJpPSHcYH"
select select "fr"
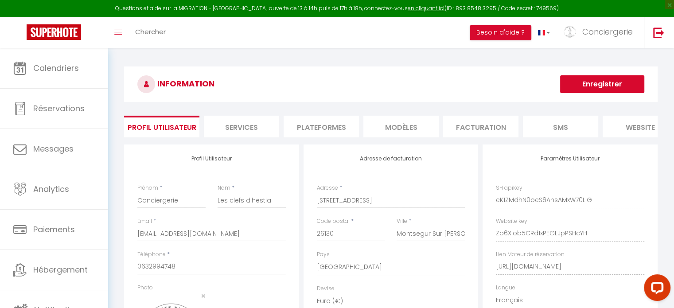
click at [348, 122] on li "Plateformes" at bounding box center [320, 127] width 75 height 22
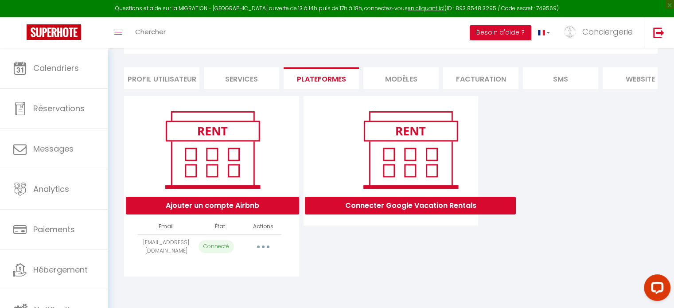
scroll to position [56, 0]
